Goal: Task Accomplishment & Management: Complete application form

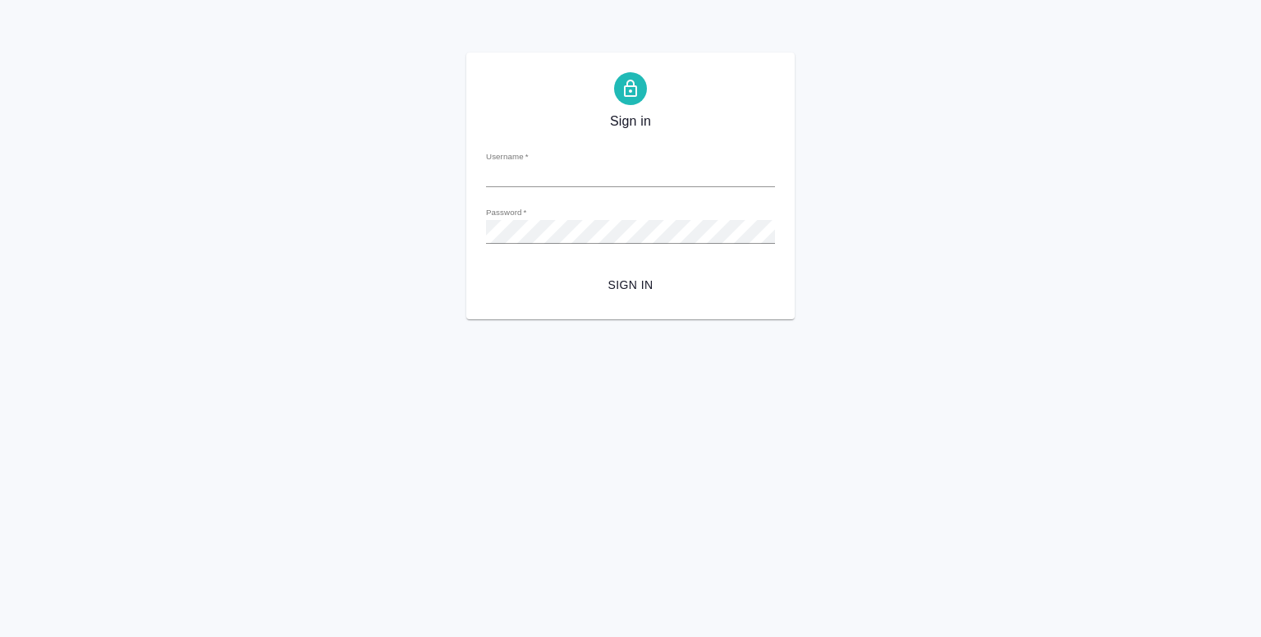
type input "y.shentsov@awatera.com"
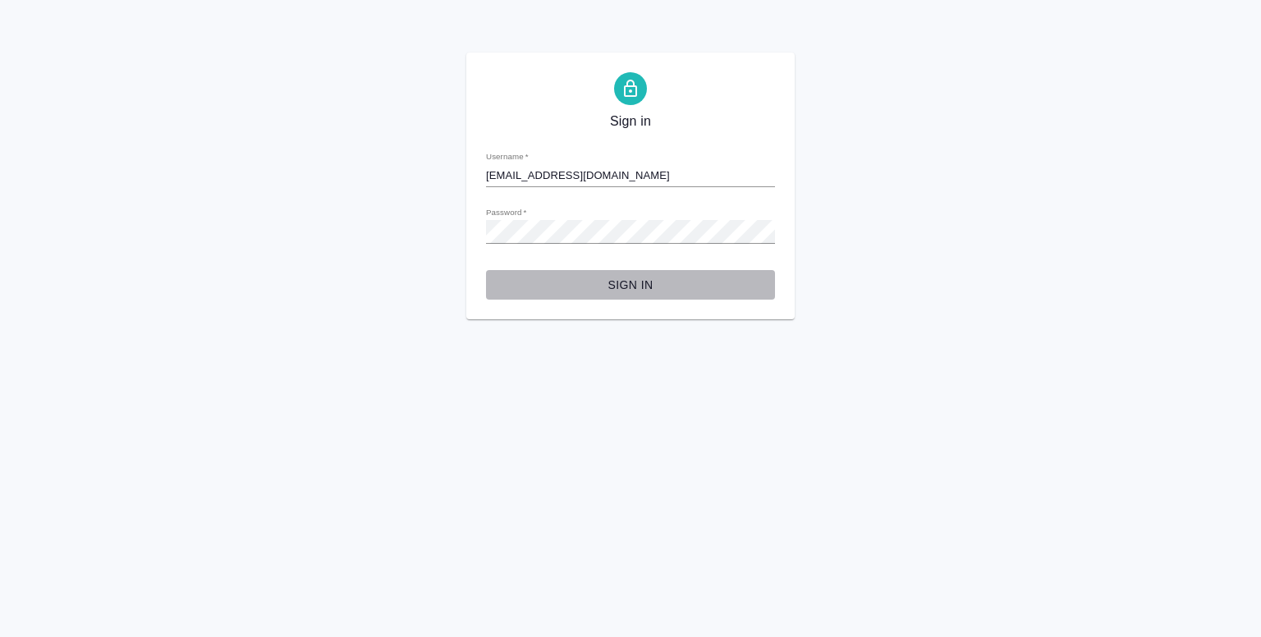
click at [628, 290] on span "Sign in" at bounding box center [630, 285] width 263 height 21
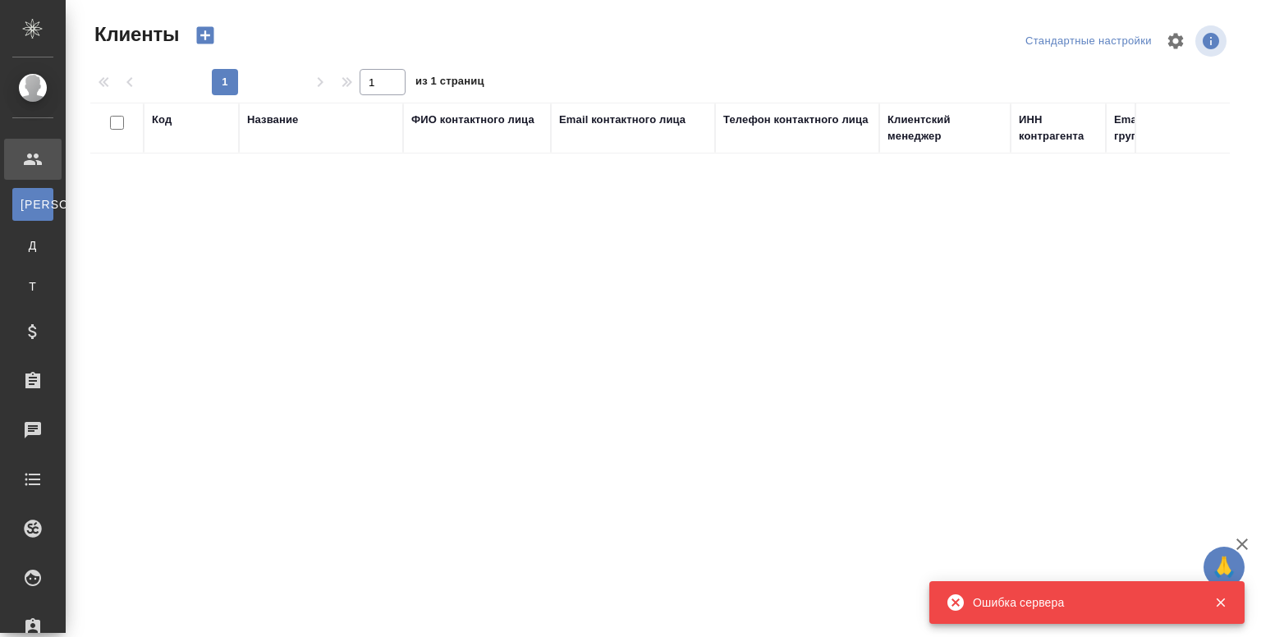
select select "RU"
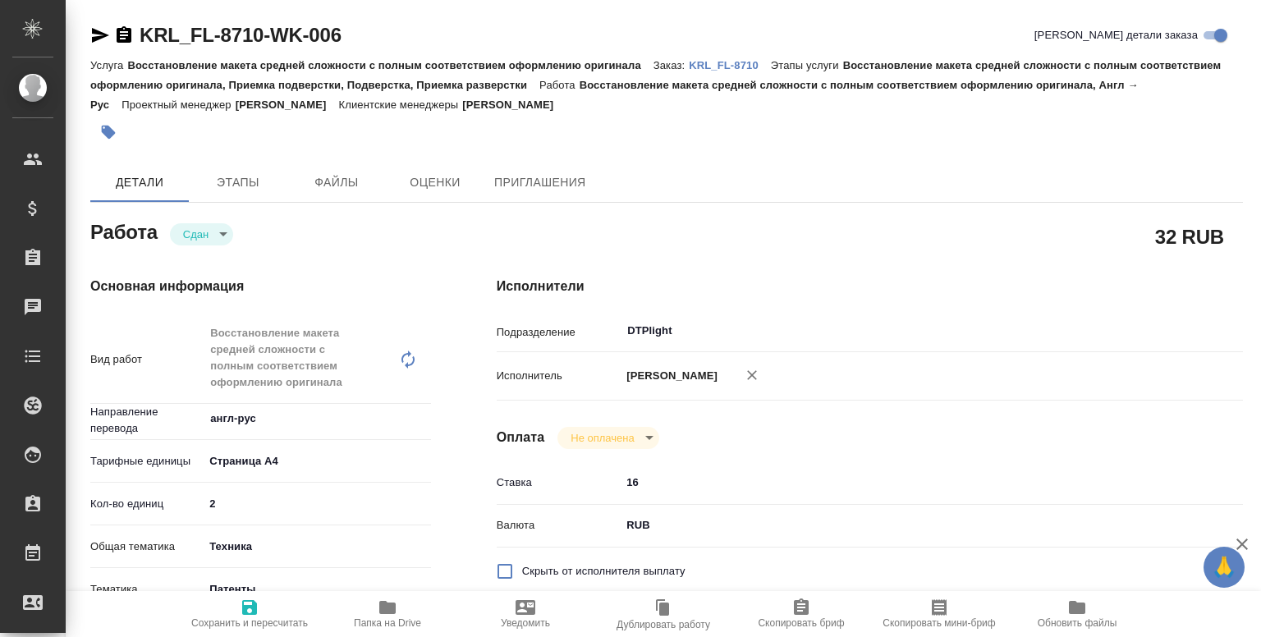
type textarea "x"
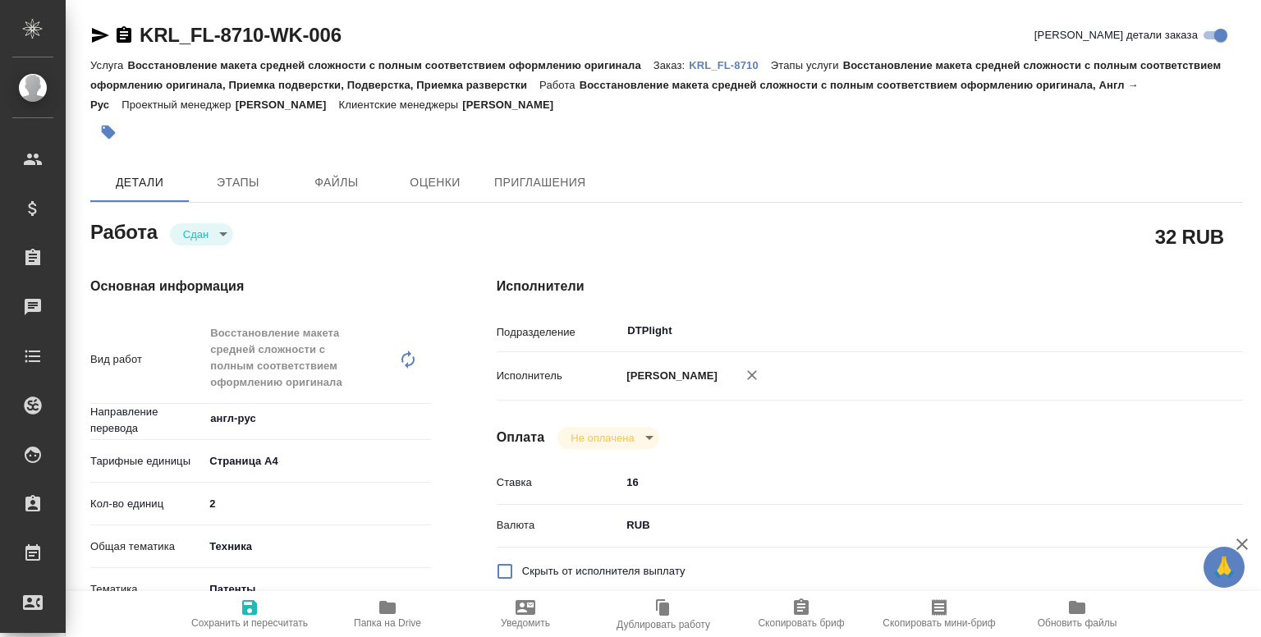
type textarea "x"
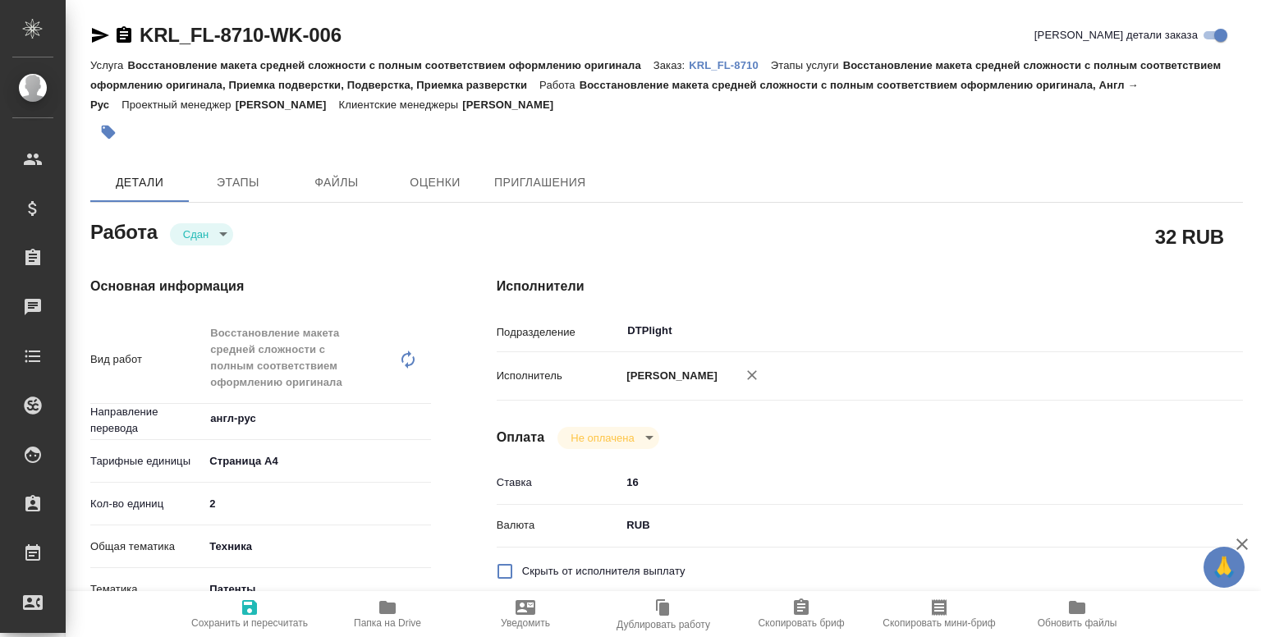
type textarea "x"
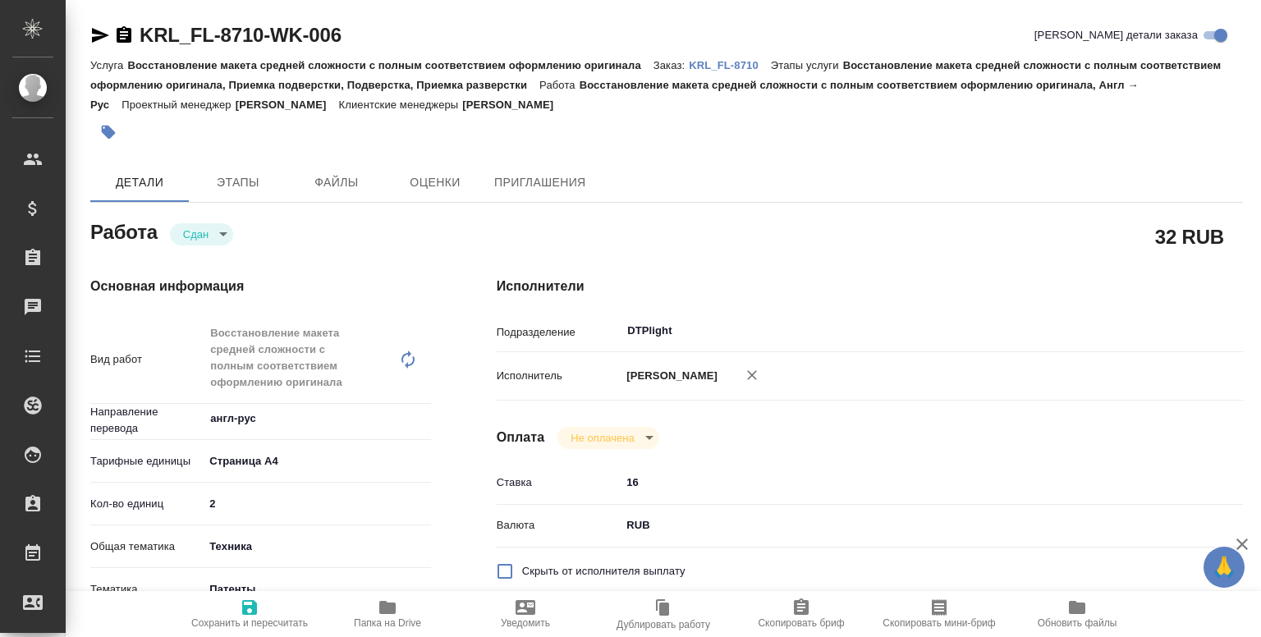
type textarea "x"
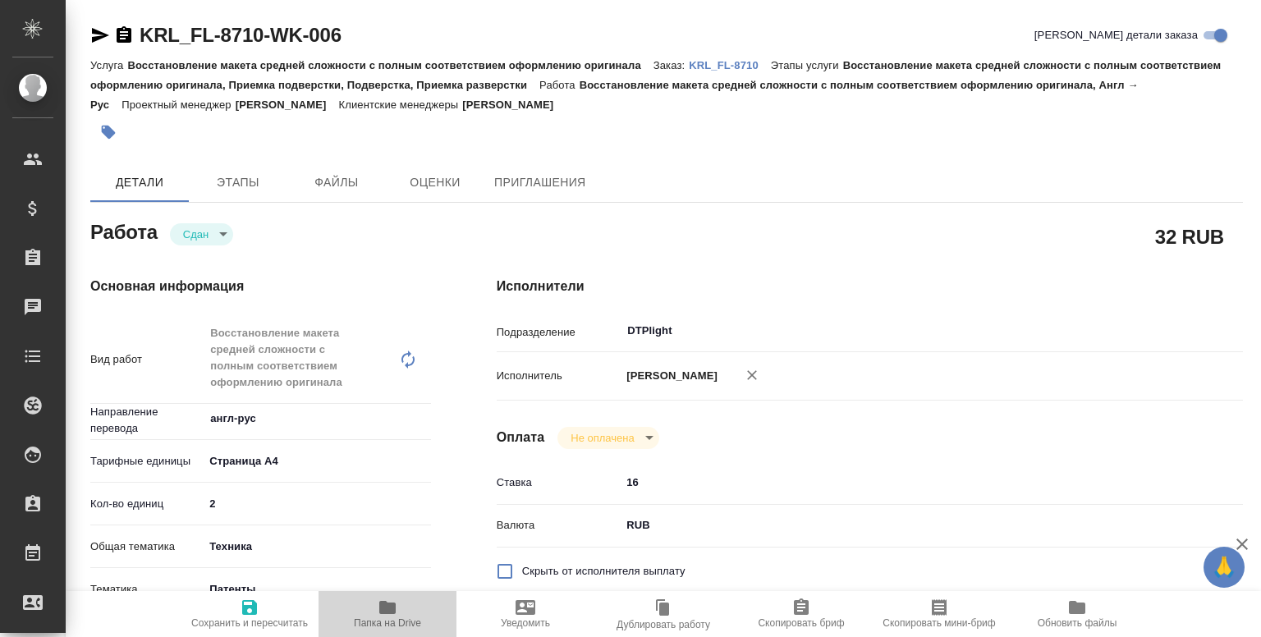
click at [381, 618] on span "Папка на Drive" at bounding box center [387, 622] width 67 height 11
type textarea "x"
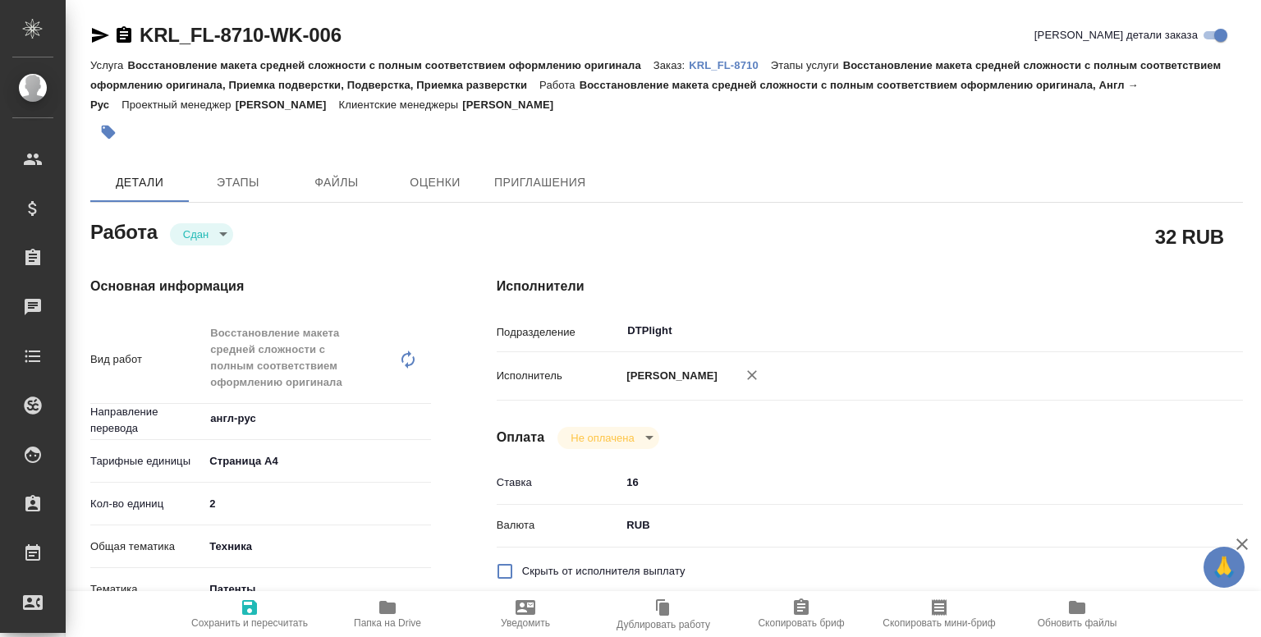
type textarea "x"
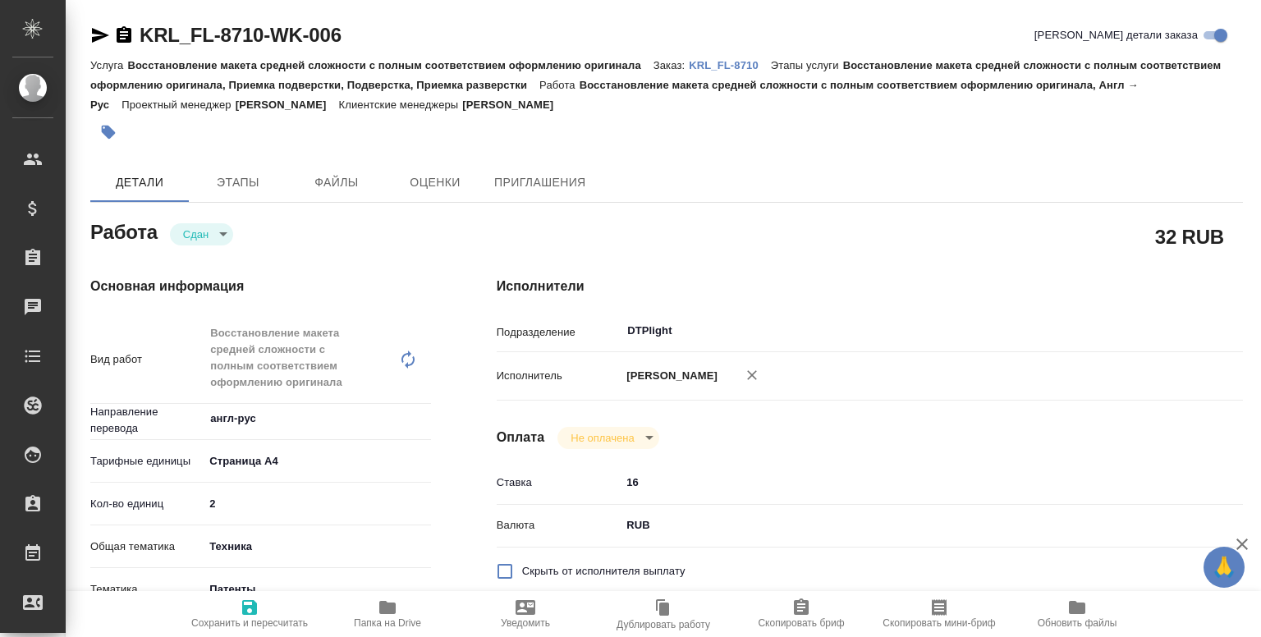
type textarea "x"
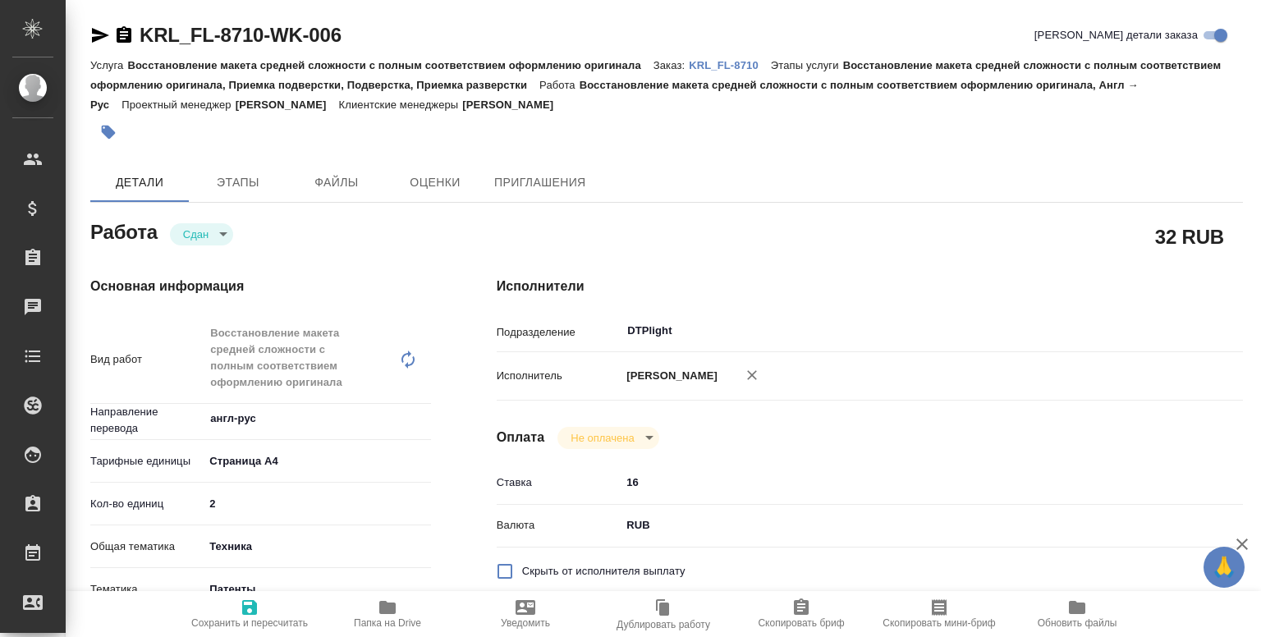
type textarea "x"
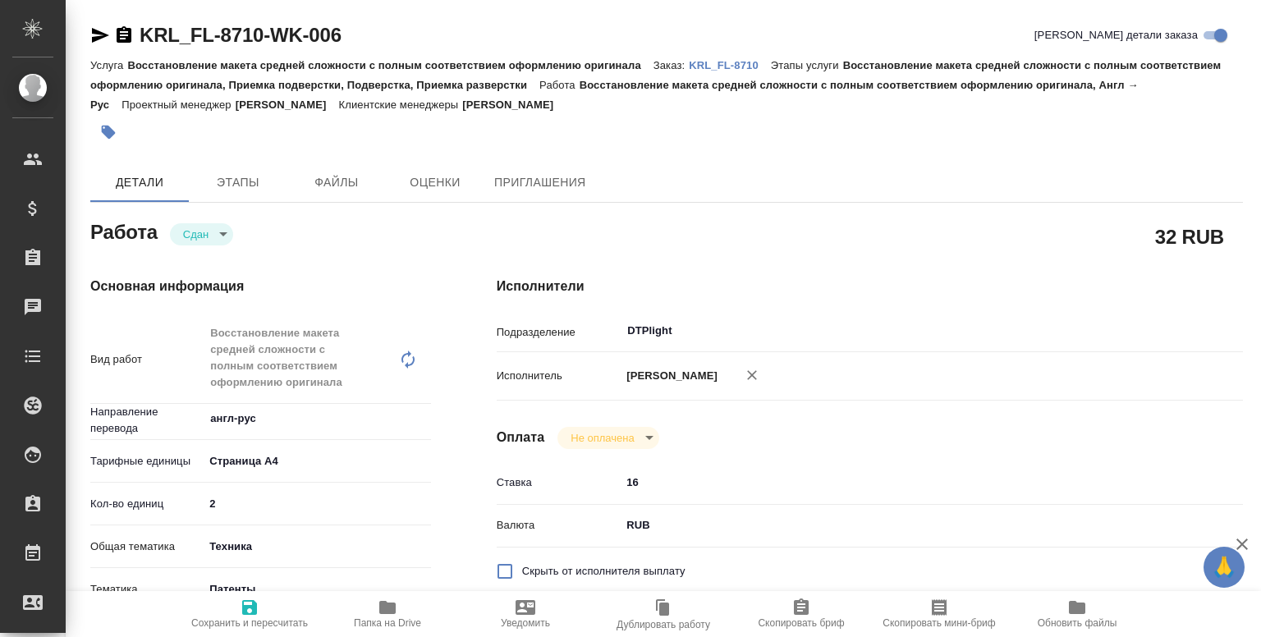
type textarea "x"
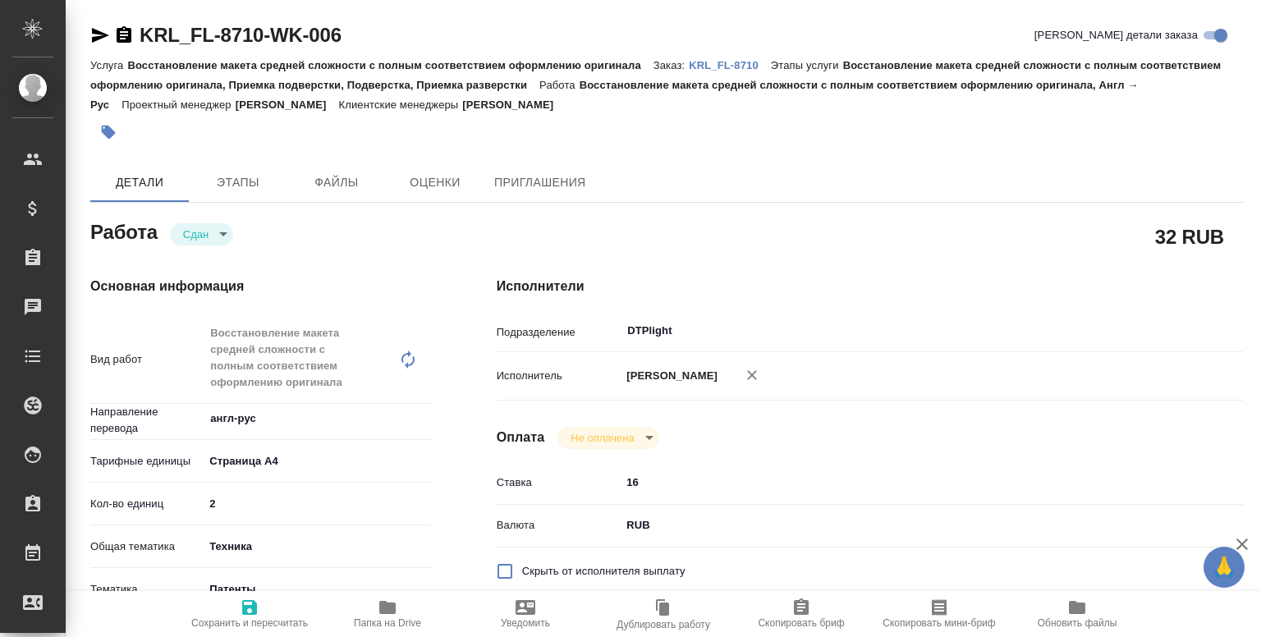
type textarea "x"
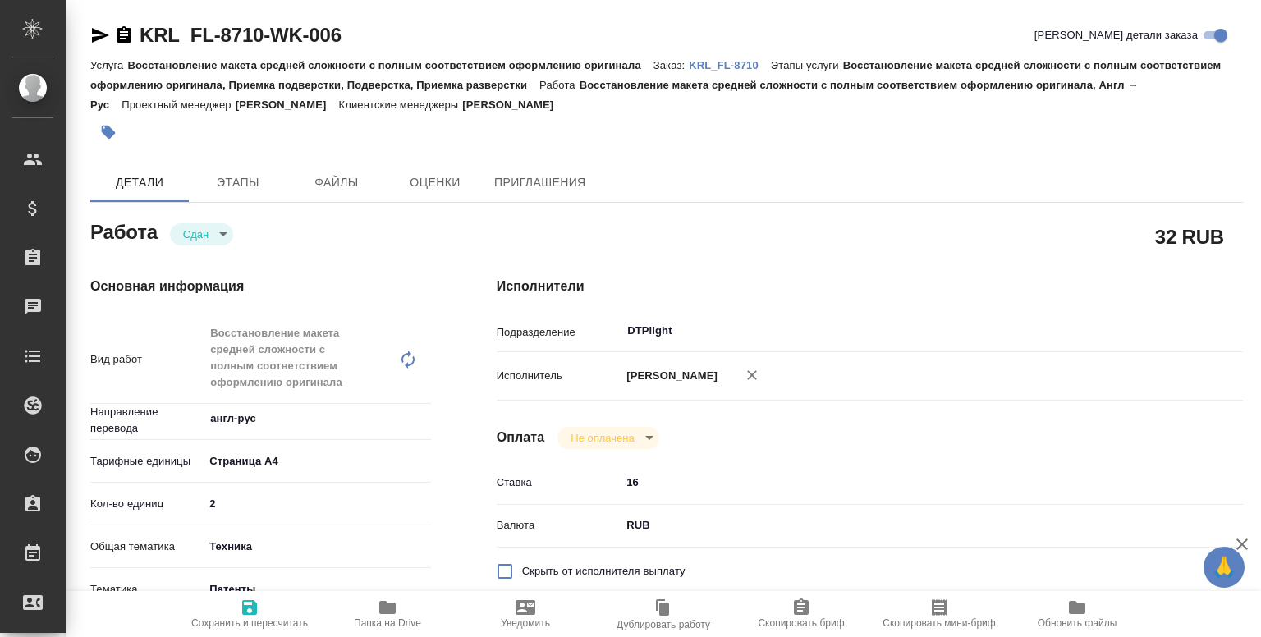
type textarea "x"
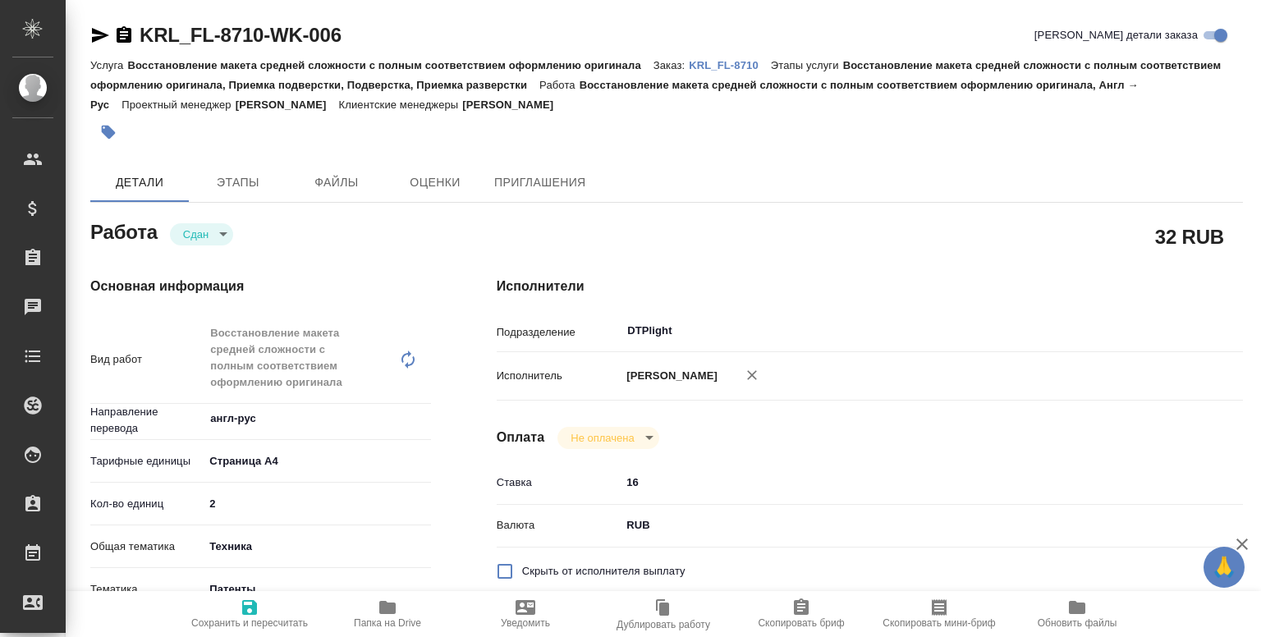
type textarea "x"
